Goal: Task Accomplishment & Management: Use online tool/utility

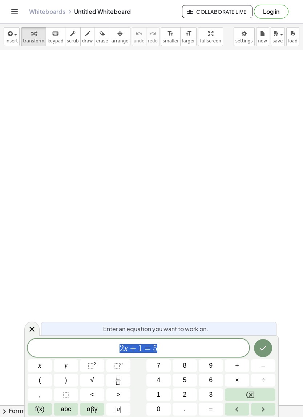
click at [263, 346] on icon "Done" at bounding box center [262, 348] width 9 height 9
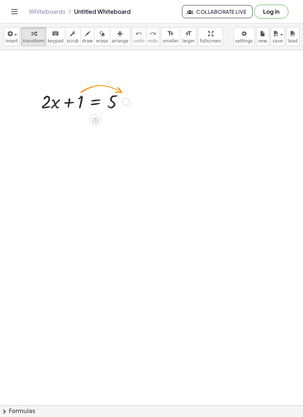
click at [99, 118] on icon at bounding box center [95, 121] width 8 height 8
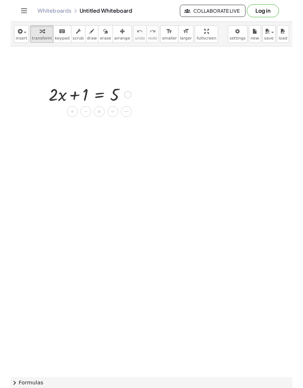
scroll to position [1, 0]
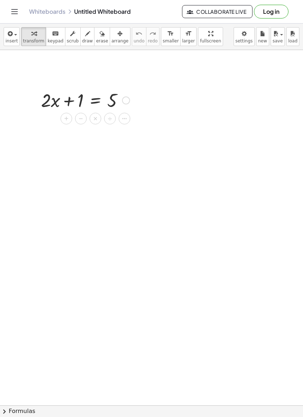
click at [81, 119] on span "−" at bounding box center [81, 119] width 4 height 11
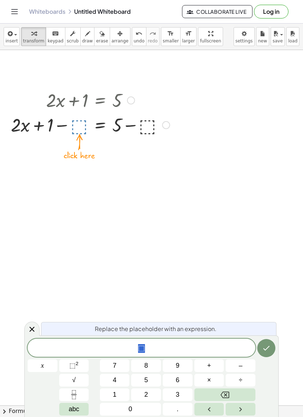
click at [211, 367] on span "+" at bounding box center [209, 366] width 4 height 10
click at [113, 366] on span "7" at bounding box center [115, 366] width 4 height 10
click at [267, 349] on icon "Done" at bounding box center [266, 348] width 7 height 5
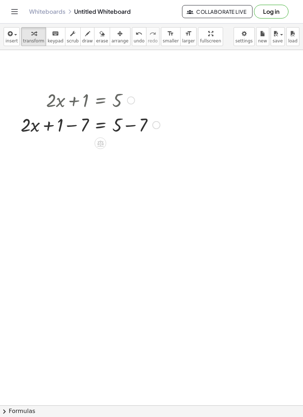
click at [134, 97] on div at bounding box center [131, 101] width 8 height 8
click at [103, 142] on icon at bounding box center [100, 143] width 7 height 6
click at [129, 146] on icon at bounding box center [129, 143] width 7 height 7
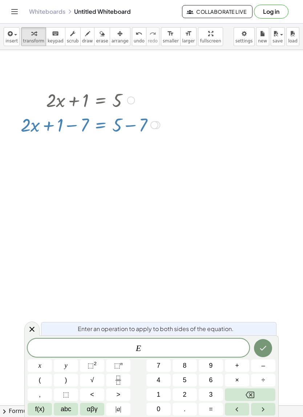
click at [32, 331] on icon at bounding box center [32, 329] width 9 height 9
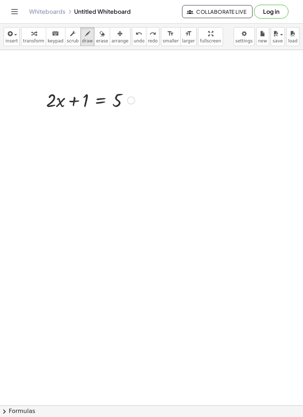
click at [5, 36] on button "insert" at bounding box center [12, 36] width 16 height 19
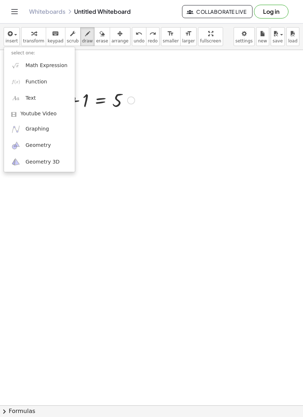
click at [277, 146] on div at bounding box center [151, 208] width 303 height 417
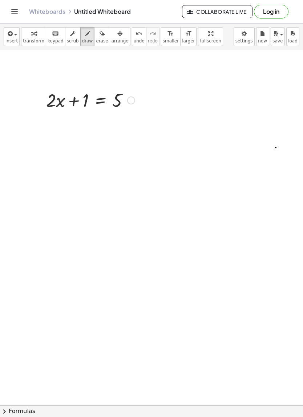
click at [14, 12] on icon "Toggle navigation" at bounding box center [15, 11] width 6 height 4
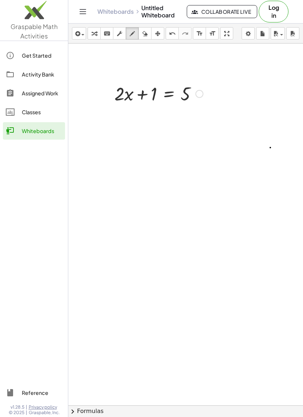
click at [82, 14] on icon "Toggle navigation" at bounding box center [82, 11] width 9 height 9
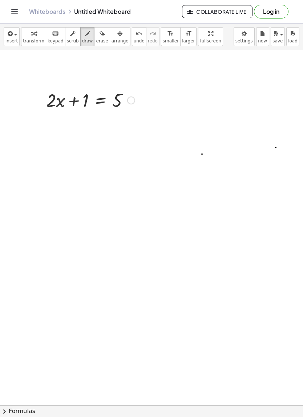
click at [274, 13] on button "Log in" at bounding box center [271, 12] width 34 height 14
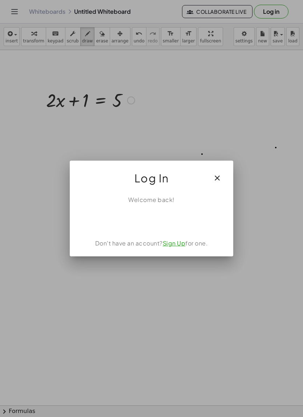
click at [288, 143] on div at bounding box center [151, 208] width 303 height 417
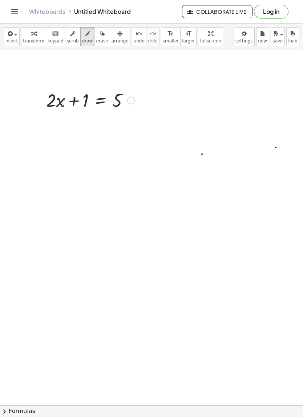
click at [271, 12] on button "Log in" at bounding box center [271, 12] width 34 height 14
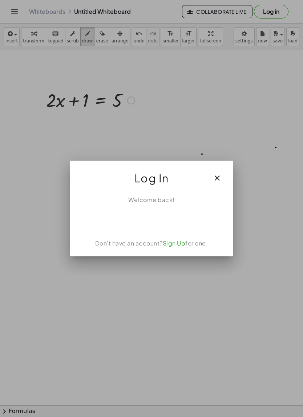
click at [168, 217] on div "Sign in with Google. Opens in new tab" at bounding box center [151, 220] width 66 height 16
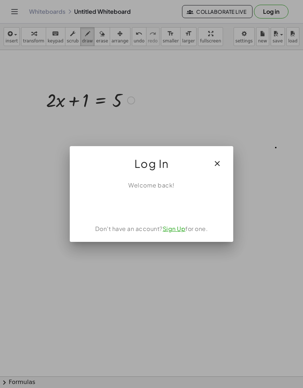
click at [167, 209] on div "Sign in with Google. Opens in new tab" at bounding box center [151, 206] width 66 height 16
click at [159, 211] on div "Sign in with Google. Opens in new tab" at bounding box center [151, 206] width 66 height 16
click at [173, 204] on div "Sign in with Google. Opens in new tab" at bounding box center [151, 206] width 66 height 16
click at [172, 230] on link "Sign Up" at bounding box center [174, 229] width 23 height 8
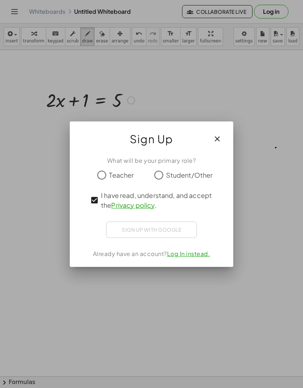
click at [111, 172] on span "Teacher" at bounding box center [121, 175] width 25 height 10
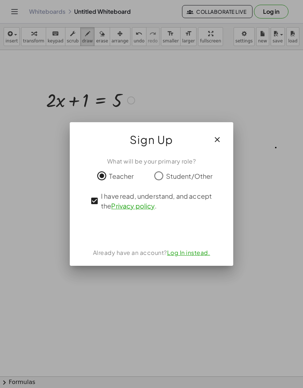
click at [167, 226] on div "Sign in with Google. Opens in new tab" at bounding box center [151, 230] width 66 height 16
click at [151, 234] on div "Sign in with Google. Opens in new tab" at bounding box center [151, 230] width 66 height 16
click at [216, 138] on icon "button" at bounding box center [217, 139] width 9 height 9
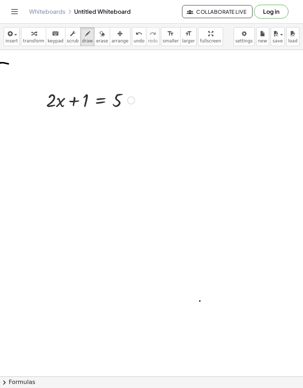
click at [9, 41] on span "insert" at bounding box center [11, 40] width 12 height 5
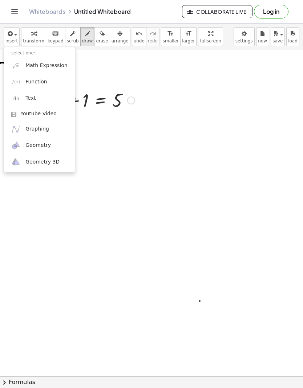
click at [9, 35] on div at bounding box center [151, 194] width 303 height 388
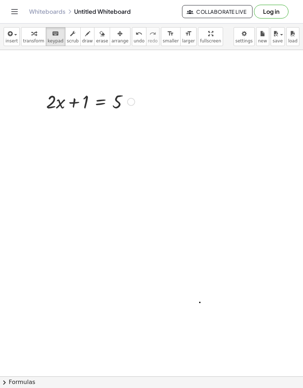
scroll to position [0, 0]
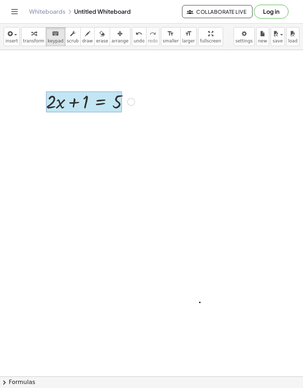
click at [100, 95] on div at bounding box center [84, 101] width 76 height 21
click at [115, 105] on div at bounding box center [84, 101] width 76 height 21
click at [106, 103] on div at bounding box center [90, 101] width 96 height 25
click at [64, 104] on div at bounding box center [84, 101] width 76 height 21
click at [80, 102] on div at bounding box center [90, 101] width 96 height 25
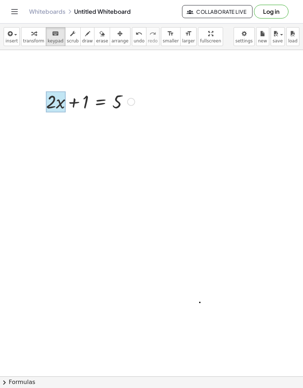
click at [65, 102] on div at bounding box center [55, 101] width 19 height 21
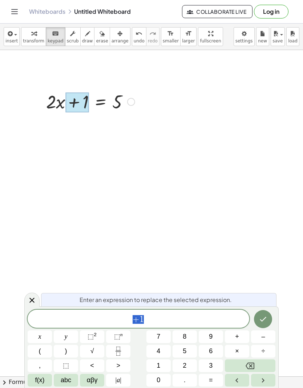
click at [90, 101] on div at bounding box center [90, 101] width 96 height 25
click at [73, 94] on div at bounding box center [76, 103] width 23 height 20
click at [69, 105] on div at bounding box center [76, 103] width 23 height 20
click at [187, 323] on span "+ 1" at bounding box center [138, 320] width 221 height 10
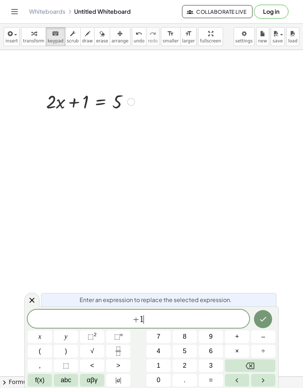
click at [184, 319] on span "+ 1 ​" at bounding box center [138, 320] width 221 height 10
click at [265, 364] on button "Backspace" at bounding box center [250, 366] width 50 height 13
click at [267, 357] on button "÷" at bounding box center [263, 351] width 24 height 13
click at [269, 359] on div "+ ÷ ​ x y ⬚ 2 ⬚ n 7 8 9 + – ( ) √ 4 5 6 × ÷ , ⬚ < > 1 2 3 f(x) abc αβγ | a | 0 …" at bounding box center [152, 348] width 248 height 77
click at [271, 356] on button "÷" at bounding box center [263, 351] width 24 height 13
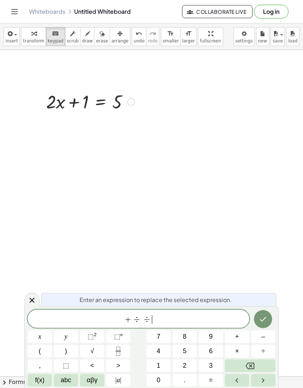
click at [271, 356] on button "÷" at bounding box center [263, 351] width 24 height 13
click at [268, 365] on button "Backspace" at bounding box center [250, 366] width 50 height 13
click at [267, 365] on button "Backspace" at bounding box center [250, 366] width 50 height 13
click at [268, 364] on button "Backspace" at bounding box center [250, 366] width 50 height 13
click at [267, 363] on button "Backspace" at bounding box center [250, 366] width 50 height 13
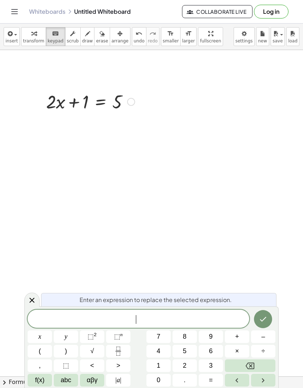
click at [267, 365] on button "Backspace" at bounding box center [250, 366] width 50 height 13
click at [66, 384] on span "abc" at bounding box center [66, 381] width 11 height 10
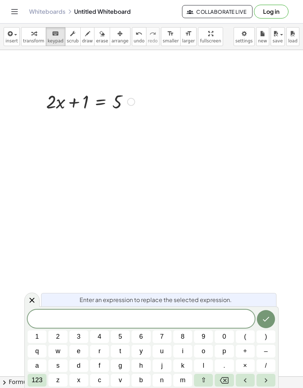
click at [57, 369] on span "s" at bounding box center [57, 366] width 3 height 10
click at [225, 385] on button "Backspace" at bounding box center [223, 380] width 19 height 13
click at [207, 384] on button "⇧" at bounding box center [203, 380] width 19 height 13
click at [58, 368] on span "s" at bounding box center [58, 366] width 4 height 10
click at [209, 381] on button "⇧" at bounding box center [203, 380] width 19 height 13
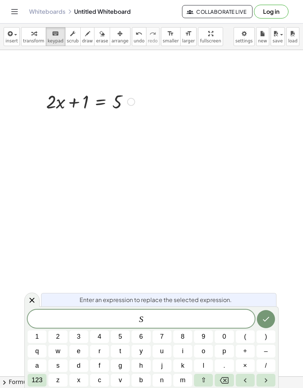
click at [36, 360] on button "a" at bounding box center [37, 366] width 19 height 13
click at [209, 363] on button "l" at bounding box center [203, 366] width 19 height 13
click at [209, 364] on button "l" at bounding box center [203, 366] width 19 height 13
click at [142, 348] on span "y" at bounding box center [140, 352] width 3 height 10
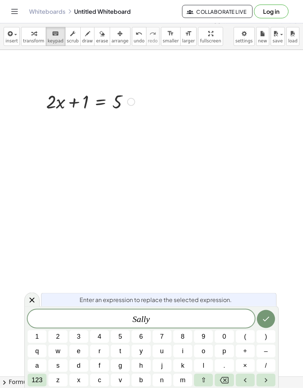
click at [186, 317] on span "S a l l y ​" at bounding box center [141, 320] width 227 height 10
click at [150, 361] on button "h" at bounding box center [140, 366] width 19 height 13
click at [49, 362] on button "s" at bounding box center [57, 366] width 19 height 13
click at [249, 385] on icon "Left arrow" at bounding box center [245, 380] width 9 height 9
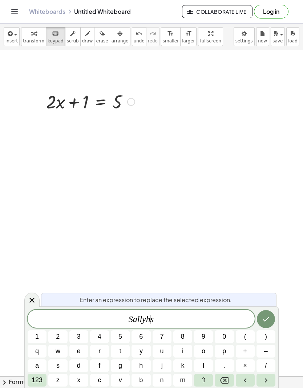
click at [248, 384] on icon "Left arrow" at bounding box center [245, 380] width 9 height 9
click at [270, 384] on button "Right arrow" at bounding box center [265, 380] width 19 height 13
click at [270, 384] on icon "Right arrow" at bounding box center [265, 380] width 9 height 9
click at [226, 381] on icon "Backspace" at bounding box center [224, 380] width 9 height 7
click at [225, 381] on icon "Backspace" at bounding box center [224, 380] width 9 height 7
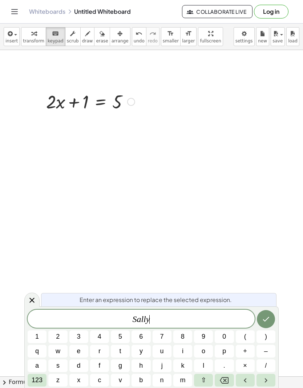
click at [34, 384] on span "123" at bounding box center [37, 381] width 11 height 10
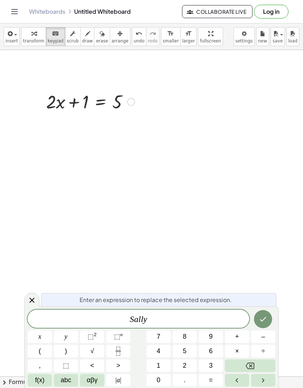
click at [37, 379] on span "f(x)" at bounding box center [39, 381] width 9 height 10
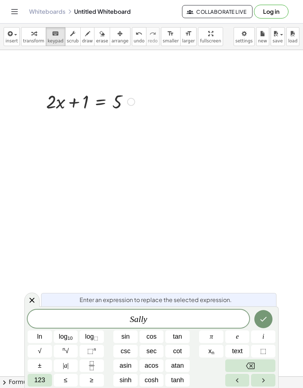
click at [264, 317] on icon "Done" at bounding box center [263, 319] width 9 height 9
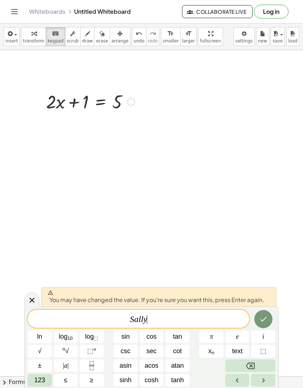
click at [41, 385] on button "123" at bounding box center [40, 380] width 24 height 13
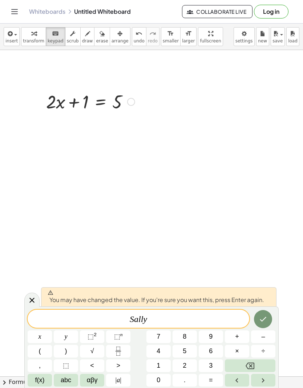
click at [65, 382] on span "abc" at bounding box center [66, 381] width 11 height 10
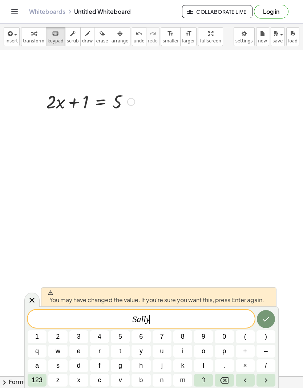
click at [268, 318] on icon "Done" at bounding box center [265, 319] width 9 height 9
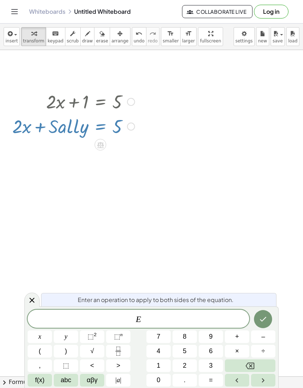
click at [33, 300] on icon at bounding box center [31, 300] width 5 height 5
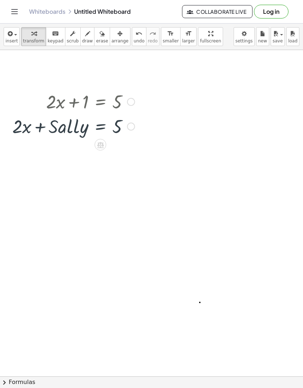
click at [99, 142] on icon at bounding box center [100, 145] width 7 height 6
click at [102, 140] on span "×" at bounding box center [100, 145] width 4 height 11
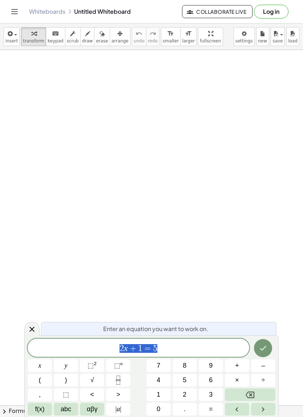
click at [270, 13] on button "Log in" at bounding box center [271, 12] width 34 height 14
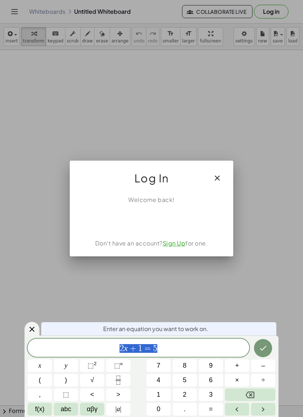
click at [177, 244] on link "Sign Up" at bounding box center [174, 244] width 23 height 8
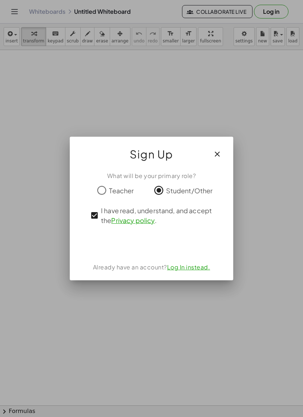
click at [174, 243] on div "Sign in with Google. Opens in new tab" at bounding box center [151, 244] width 66 height 16
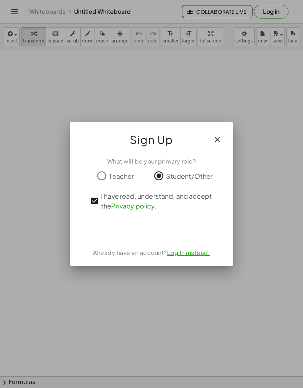
click at [223, 139] on button "button" at bounding box center [216, 139] width 17 height 17
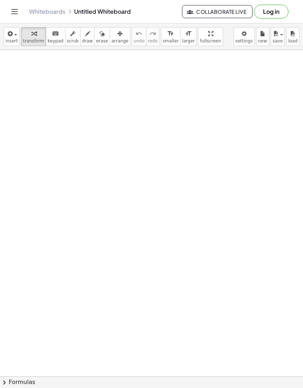
scroll to position [5, 0]
